Goal: Navigation & Orientation: Find specific page/section

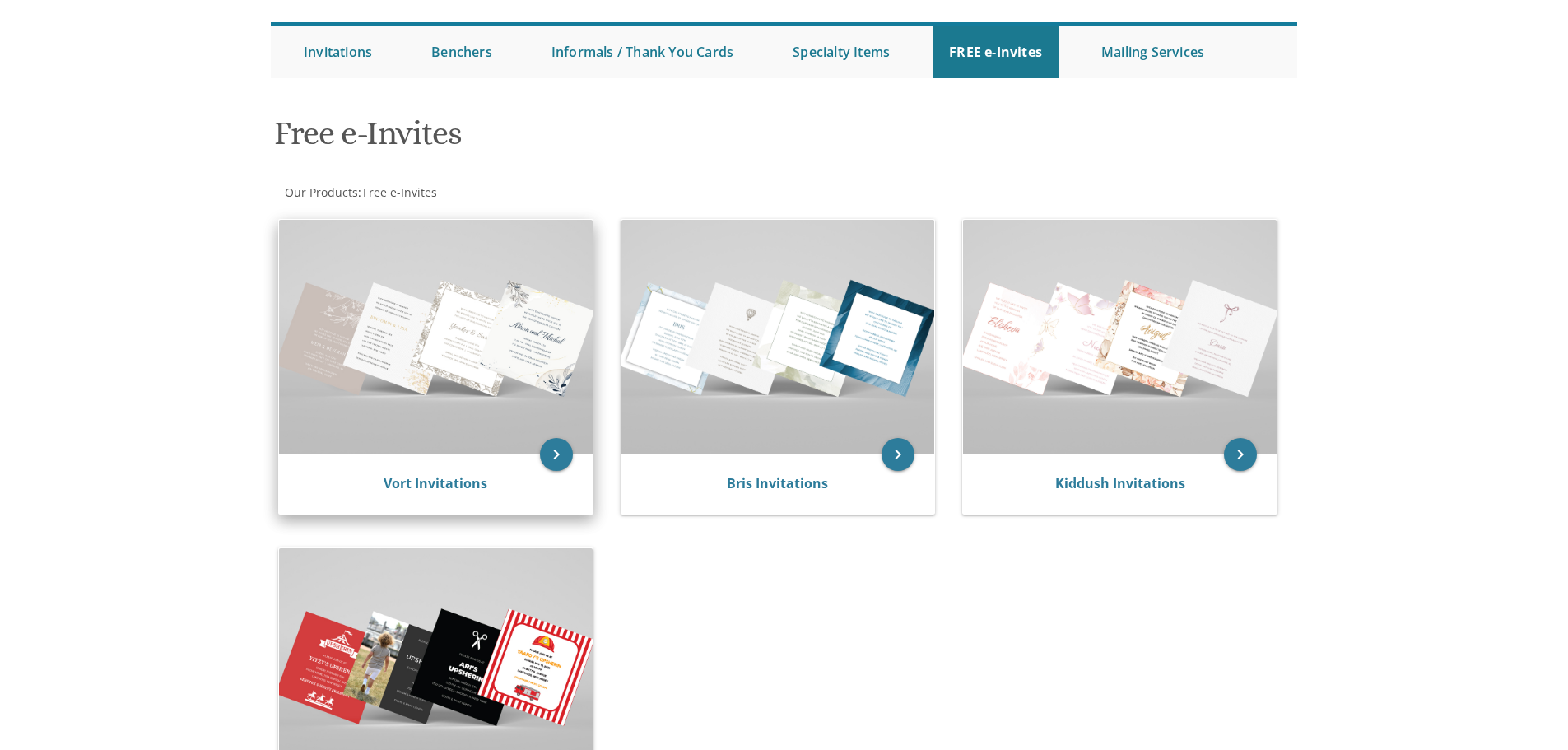
scroll to position [165, 0]
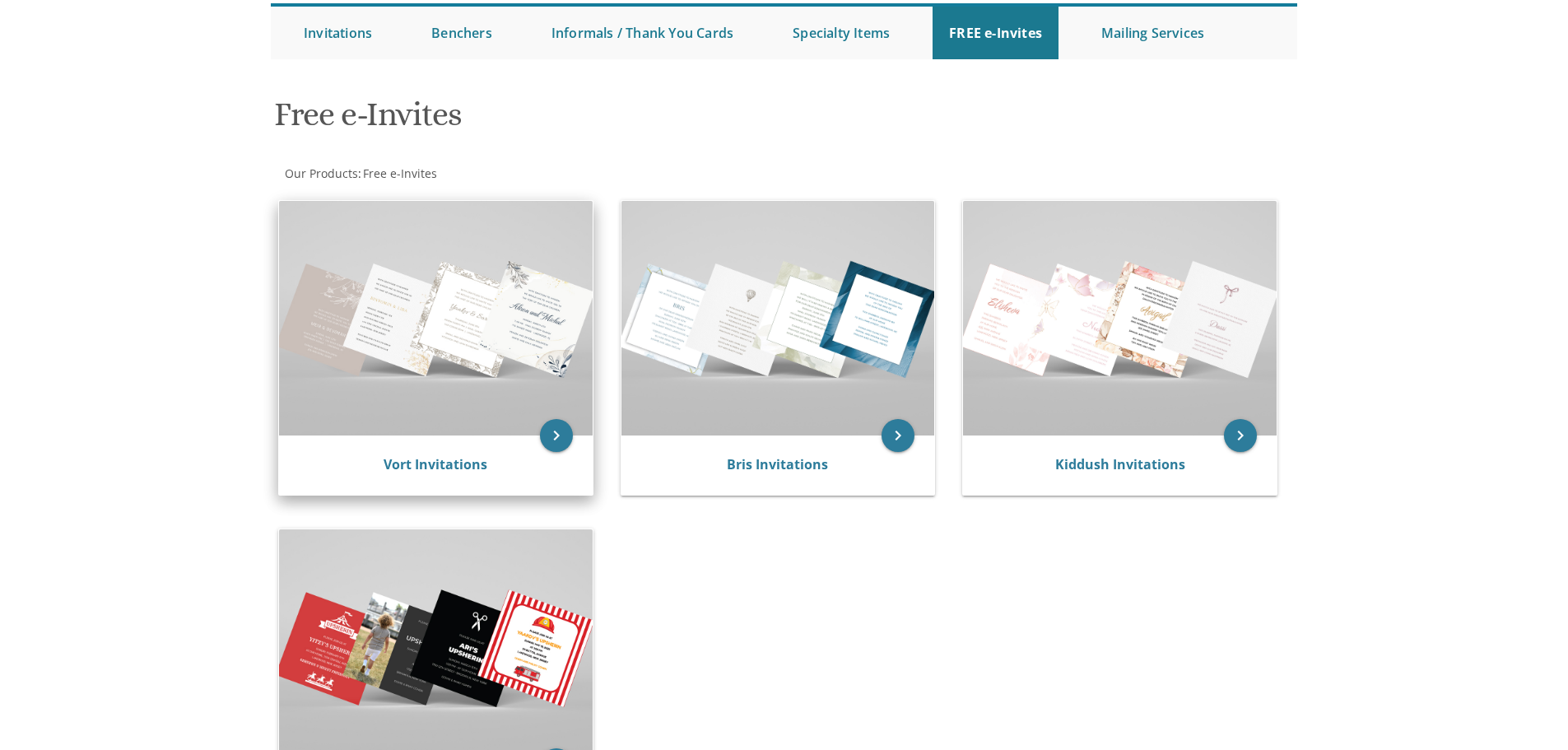
click at [473, 388] on img at bounding box center [435, 317] width 314 height 235
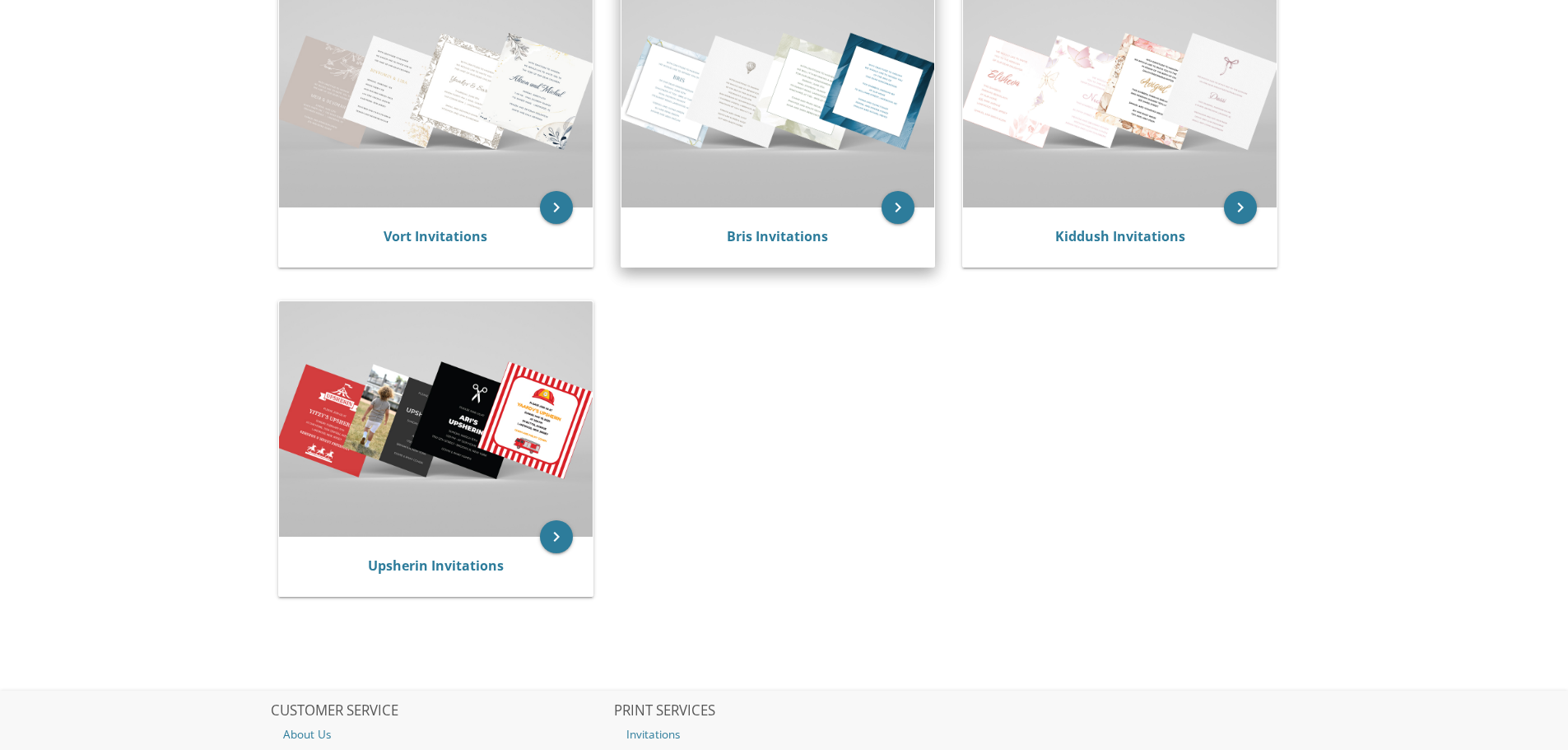
scroll to position [411, 0]
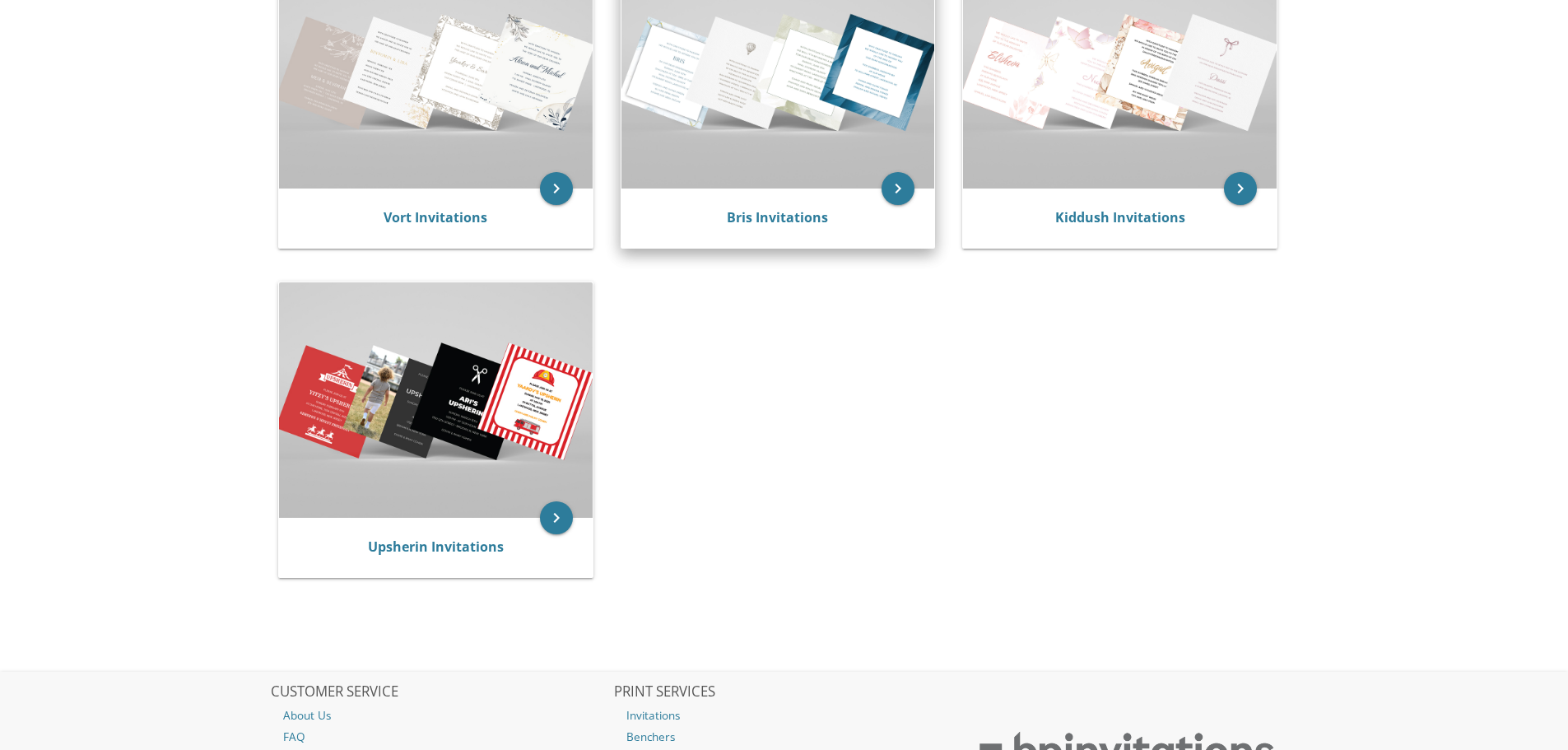
click at [740, 120] on img at bounding box center [778, 71] width 314 height 235
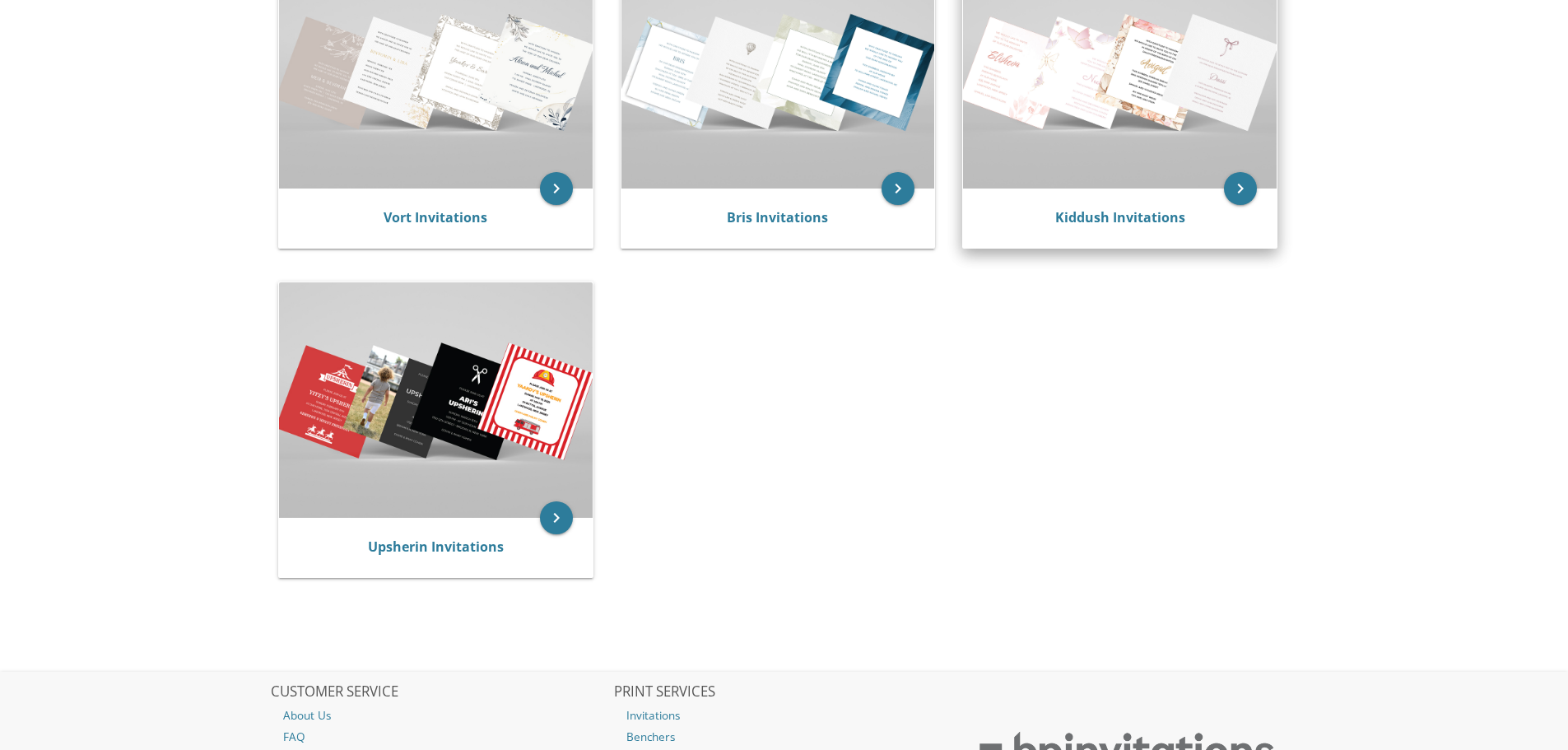
click at [1257, 75] on img at bounding box center [1120, 71] width 314 height 235
click at [1099, 82] on img at bounding box center [1120, 71] width 314 height 235
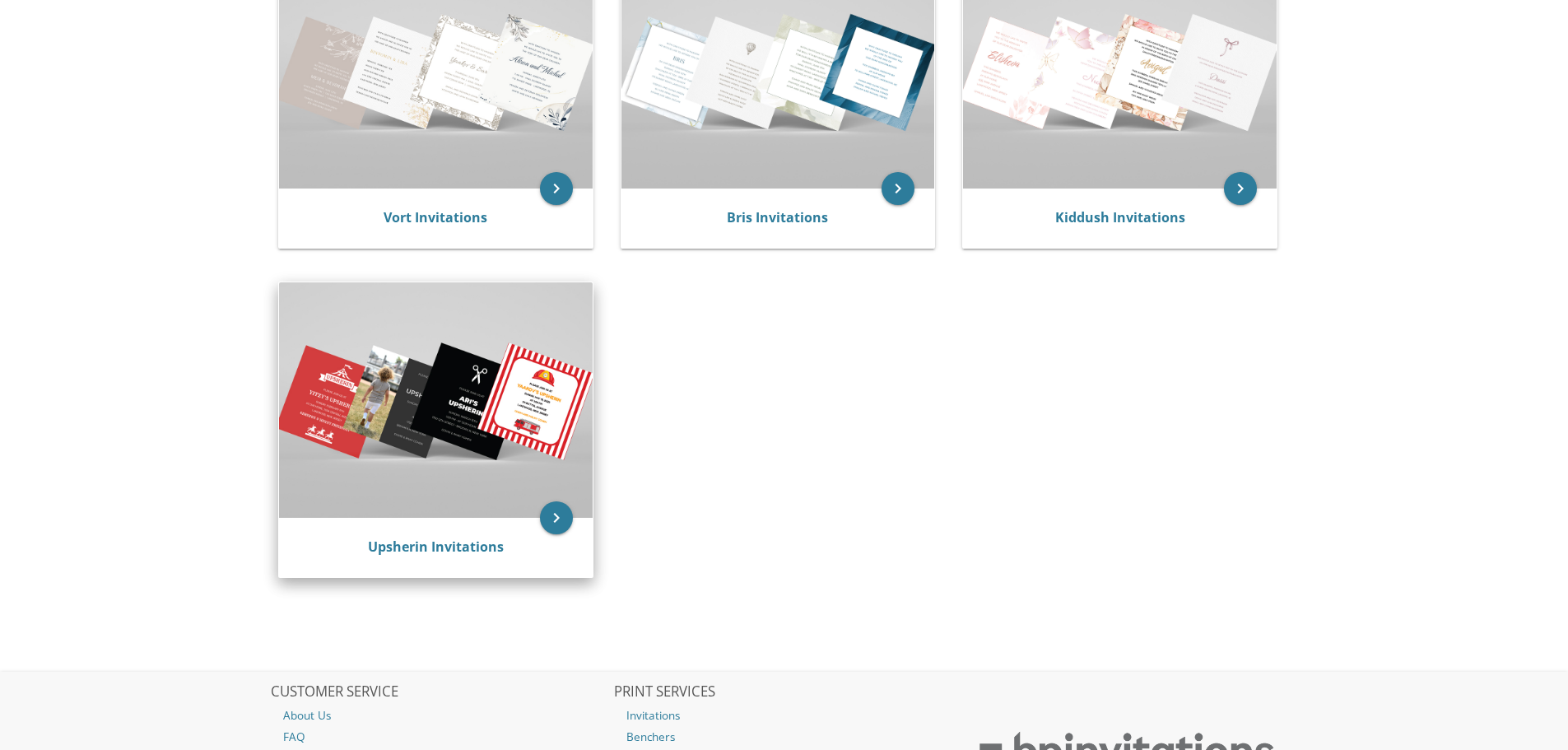
click at [386, 355] on img at bounding box center [435, 399] width 314 height 235
click at [438, 362] on img at bounding box center [435, 399] width 314 height 235
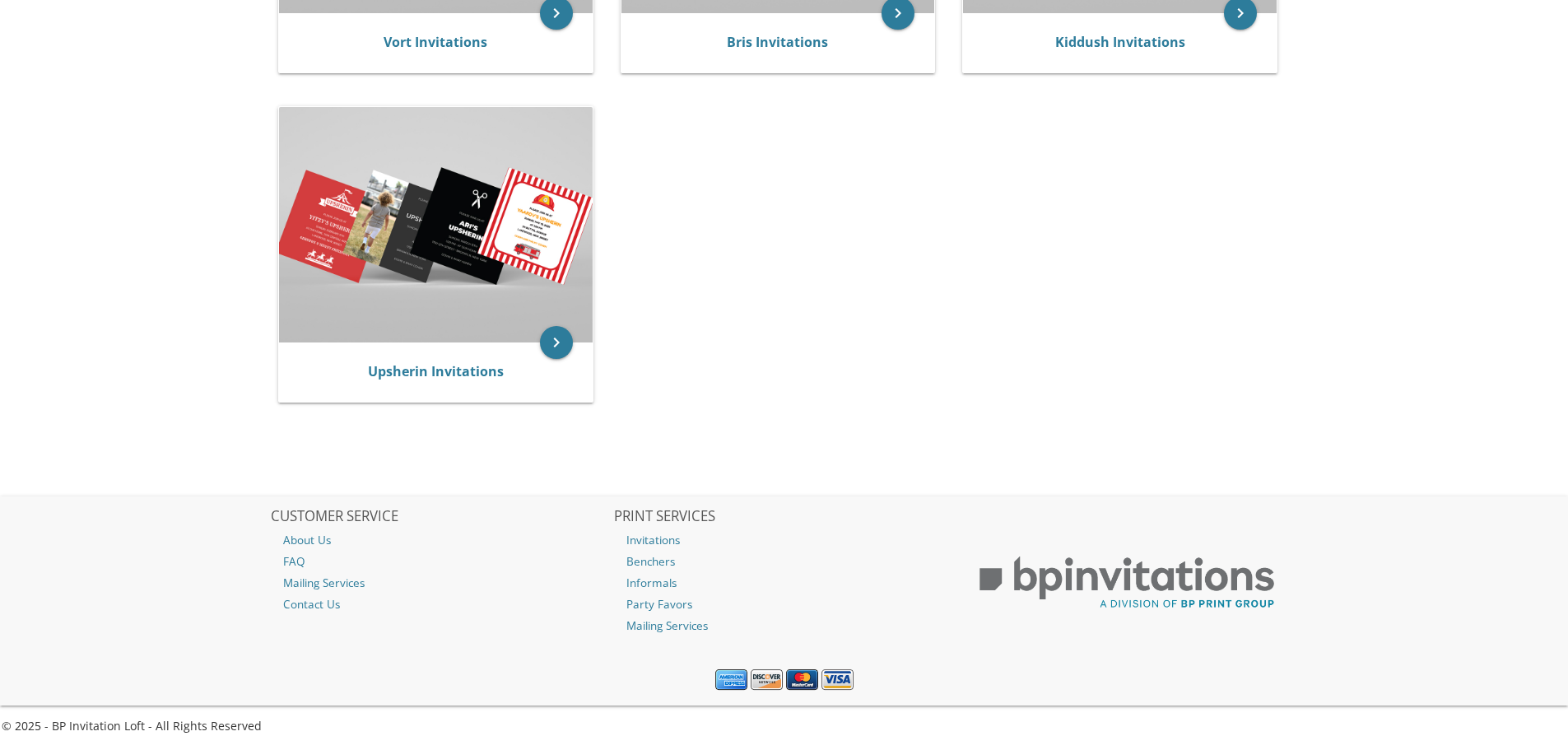
scroll to position [588, 0]
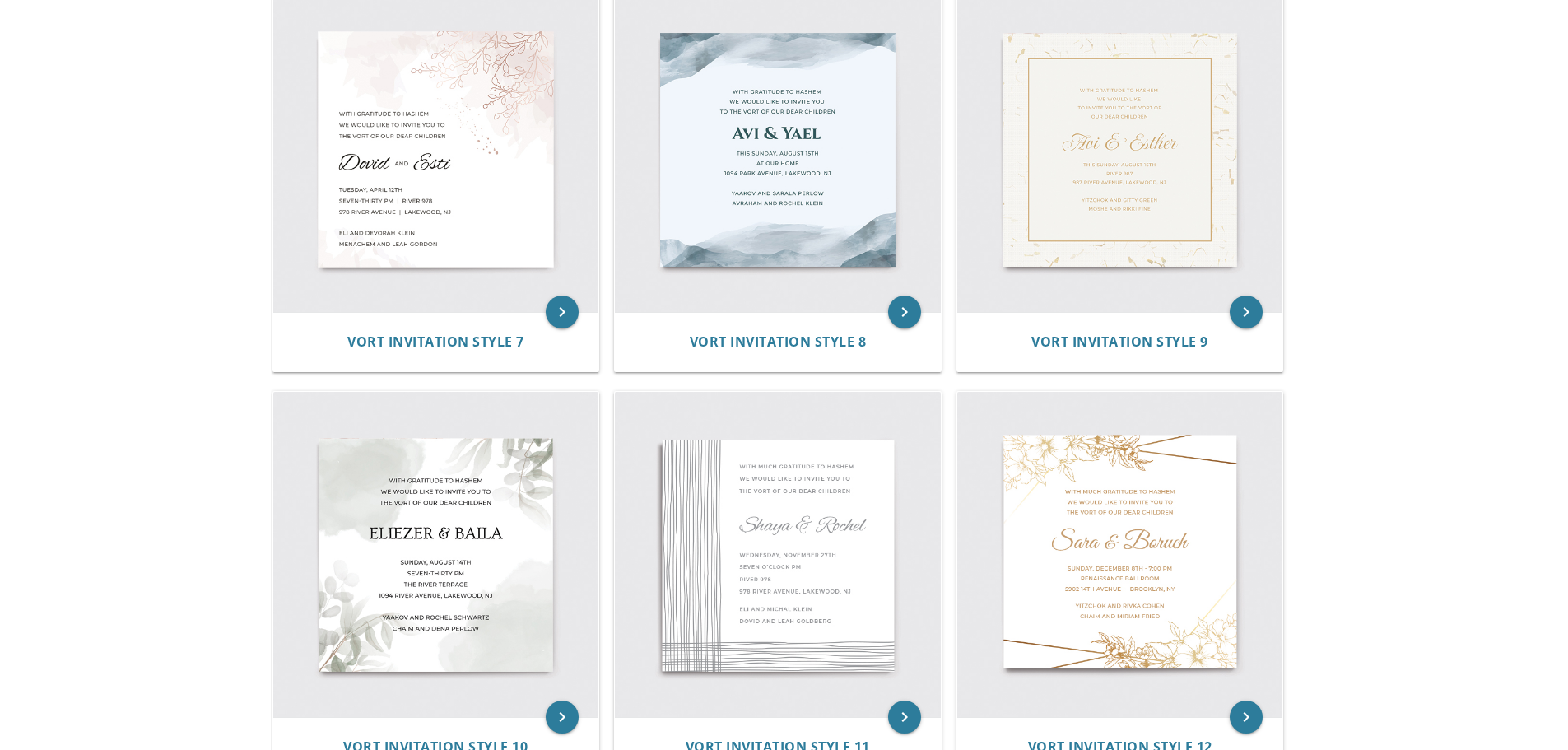
scroll to position [987, 0]
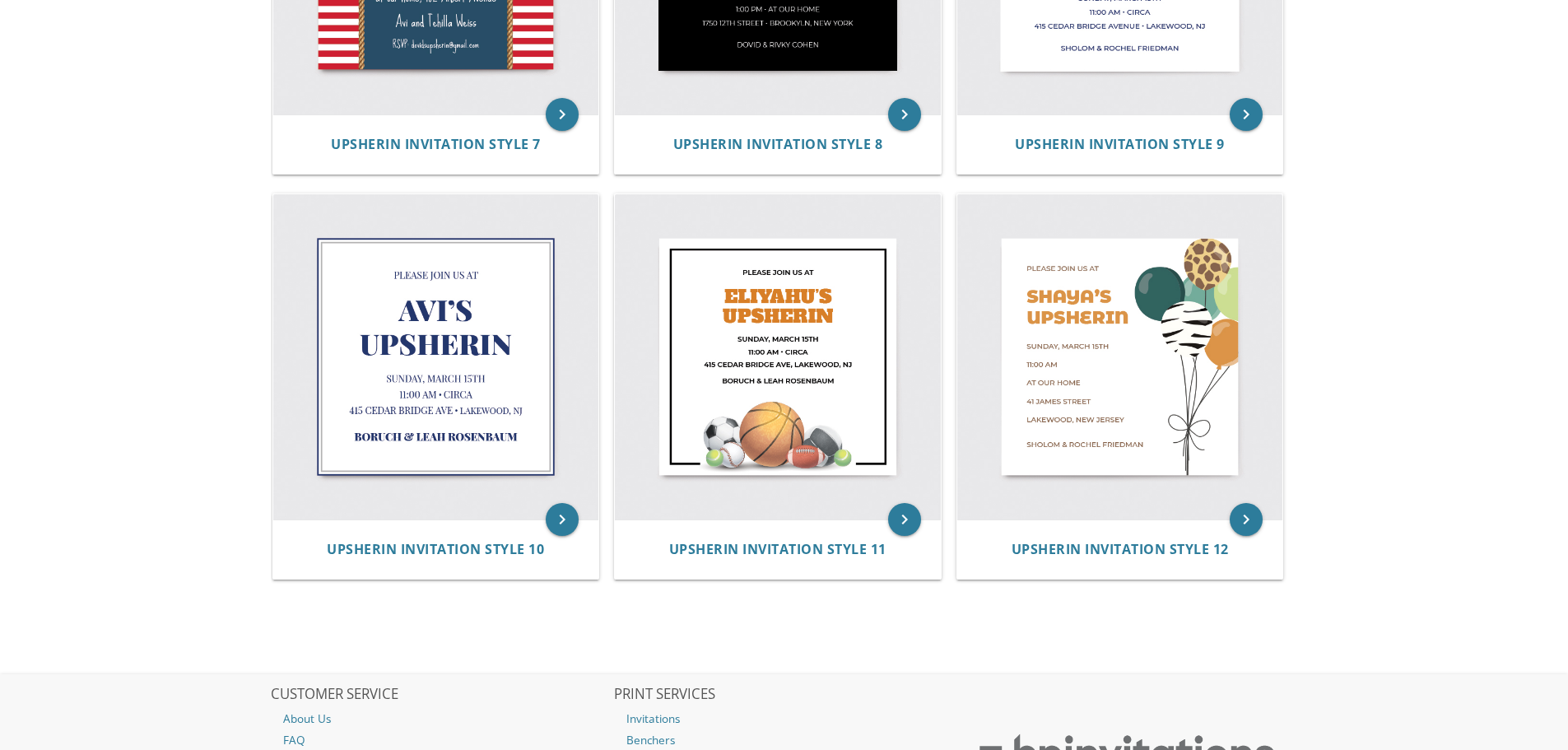
scroll to position [1558, 0]
